Goal: Task Accomplishment & Management: Complete application form

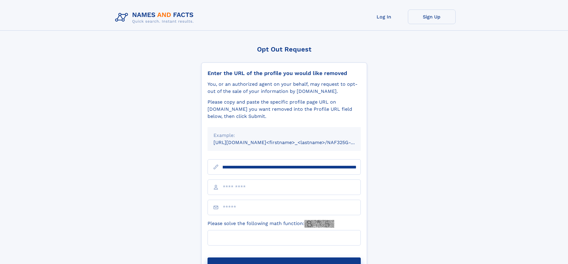
scroll to position [0, 79]
type input "**********"
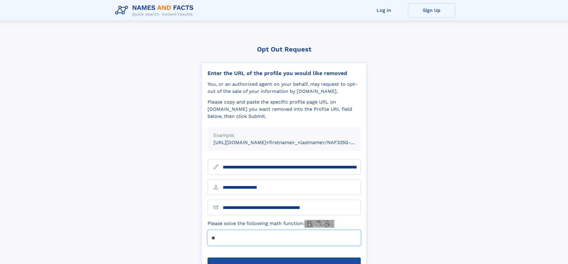
type input "**"
click at [284, 258] on button "Submit Opt Out Request" at bounding box center [284, 267] width 153 height 19
